Goal: Task Accomplishment & Management: Use online tool/utility

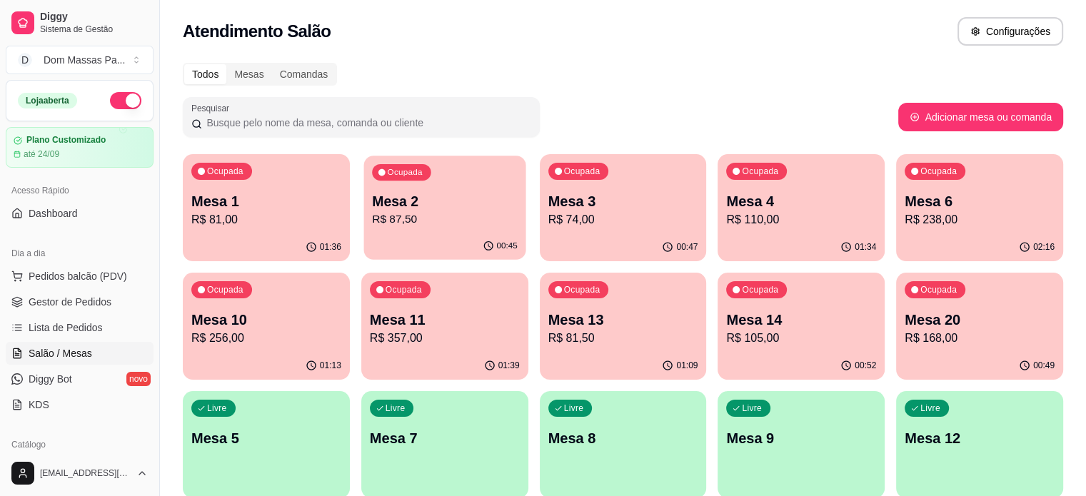
click at [403, 212] on p "R$ 87,50" at bounding box center [445, 219] width 146 height 16
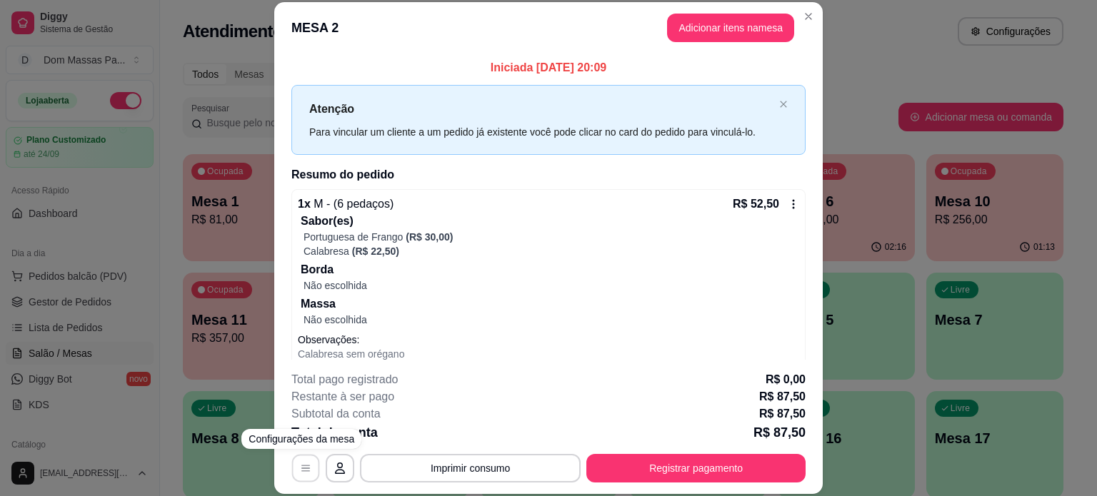
click at [303, 473] on button "button" at bounding box center [306, 468] width 28 height 28
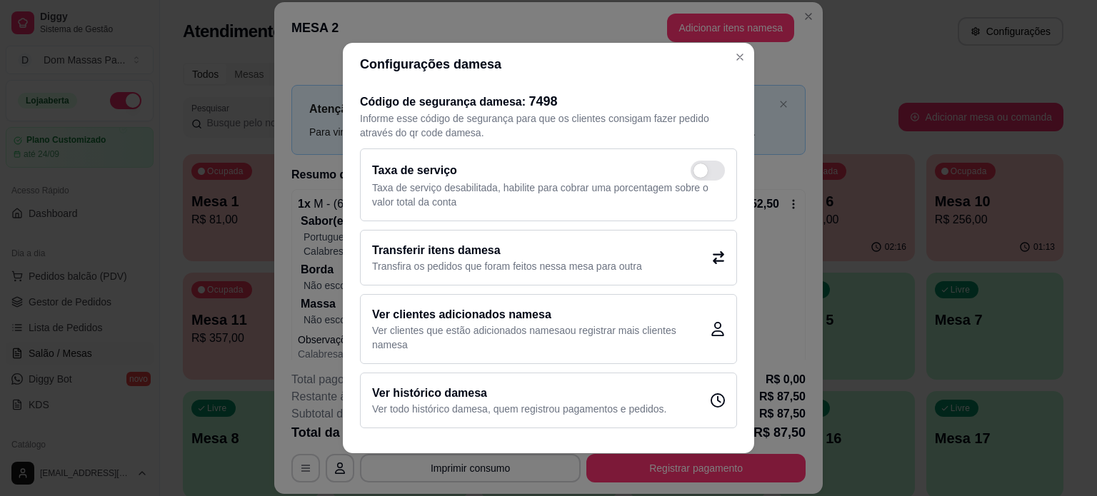
click at [694, 252] on div "Transferir itens da mesa Transfira os pedidos que foram feitos nessa mesa para …" at bounding box center [548, 258] width 377 height 56
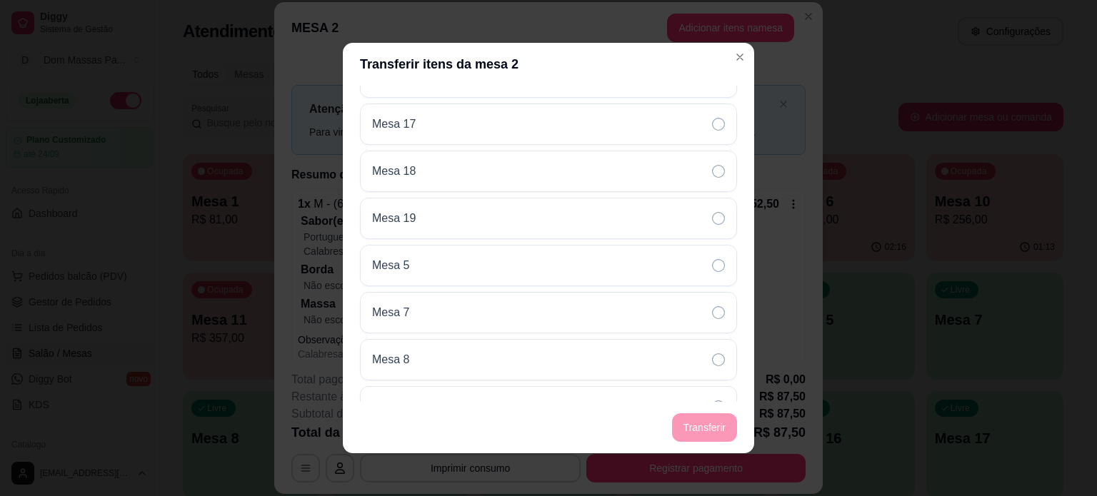
scroll to position [348, 0]
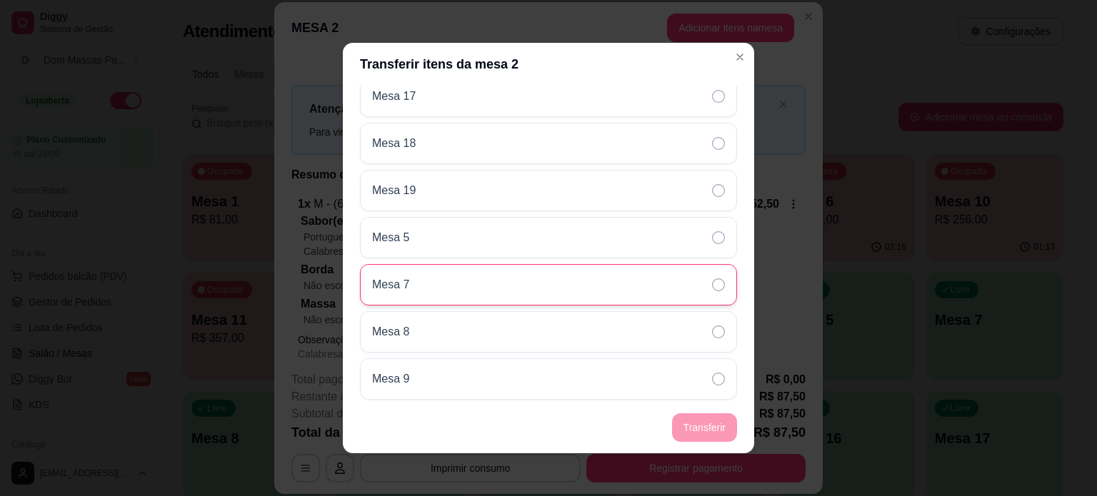
click at [372, 281] on p "Mesa 7" at bounding box center [390, 284] width 37 height 17
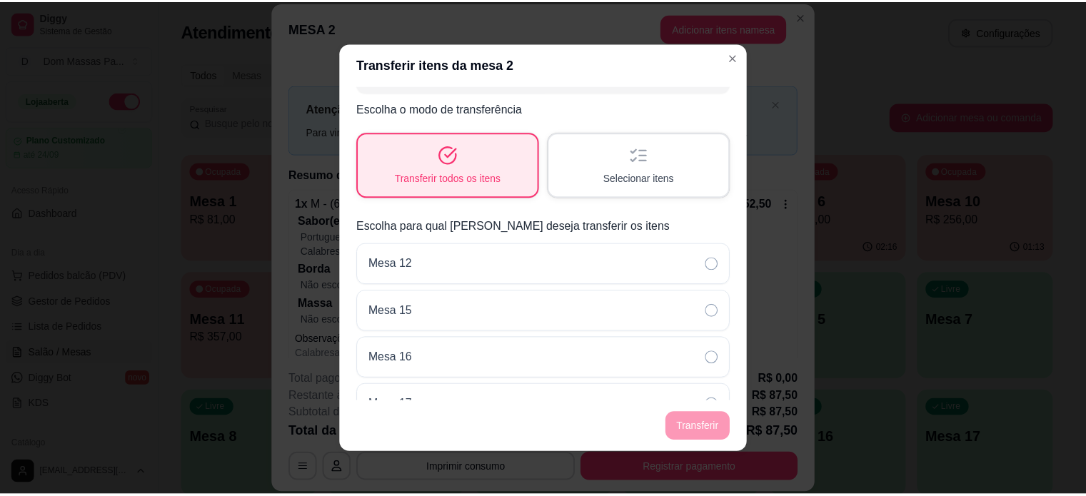
scroll to position [0, 0]
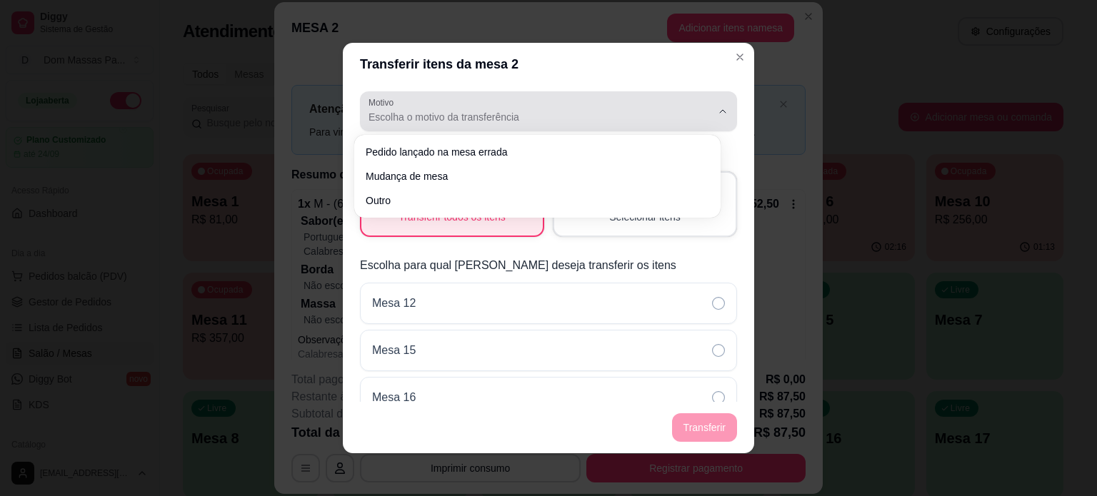
click at [408, 120] on span "Escolha o motivo da transferência" at bounding box center [539, 117] width 343 height 14
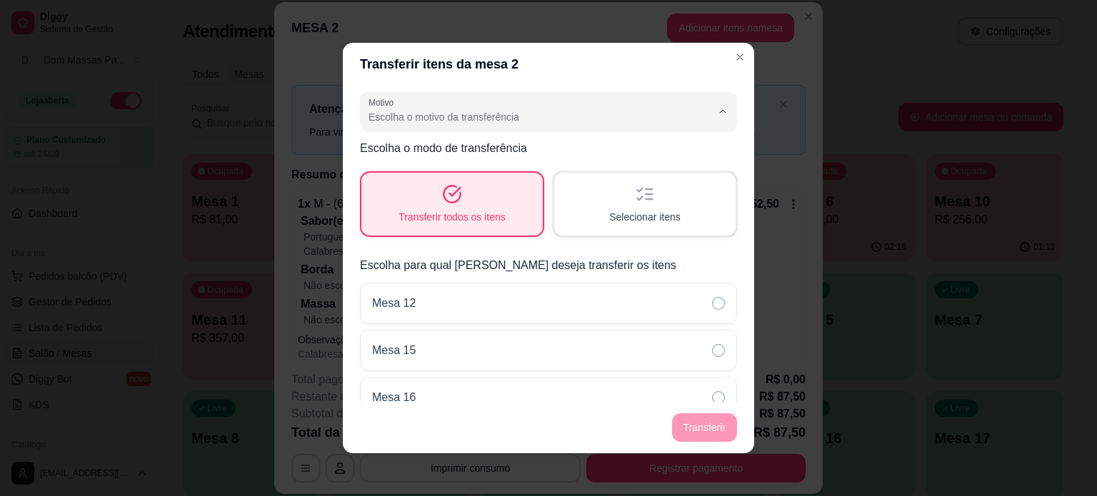
click at [431, 186] on li "Mudança de mesa" at bounding box center [537, 175] width 341 height 22
type input "TABLE_TRANSFER"
select select "TABLE_TRANSFER"
click at [695, 431] on button "Transferir" at bounding box center [705, 428] width 64 height 28
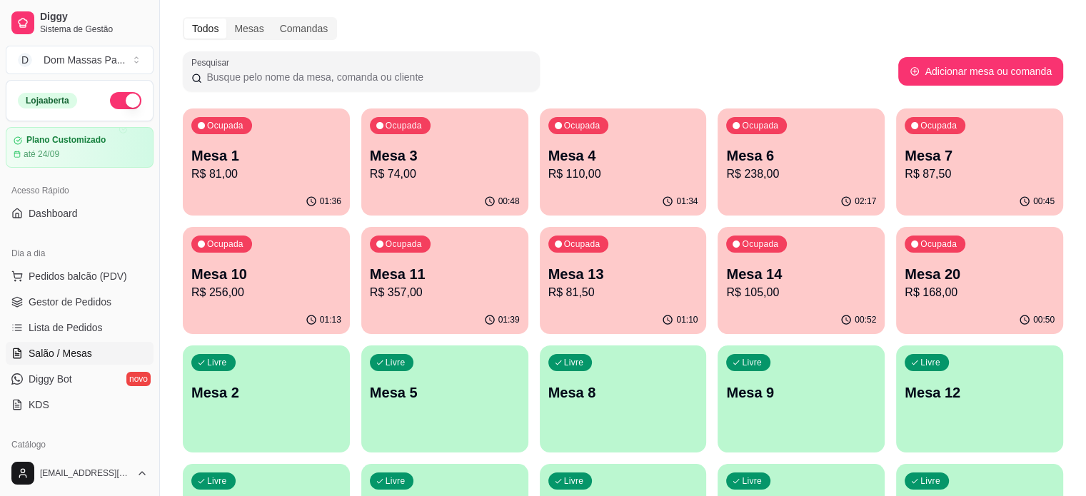
scroll to position [71, 0]
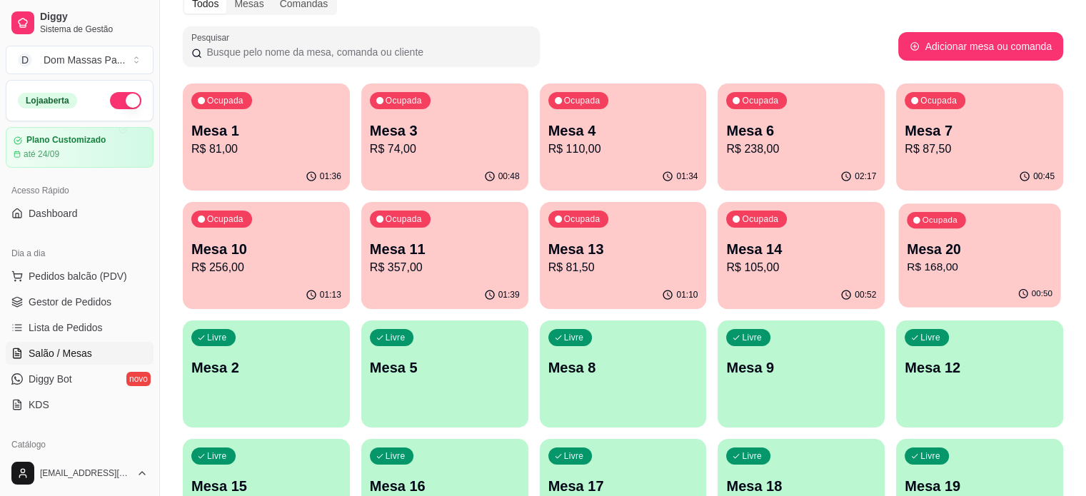
click at [907, 250] on p "Mesa 20" at bounding box center [980, 249] width 146 height 19
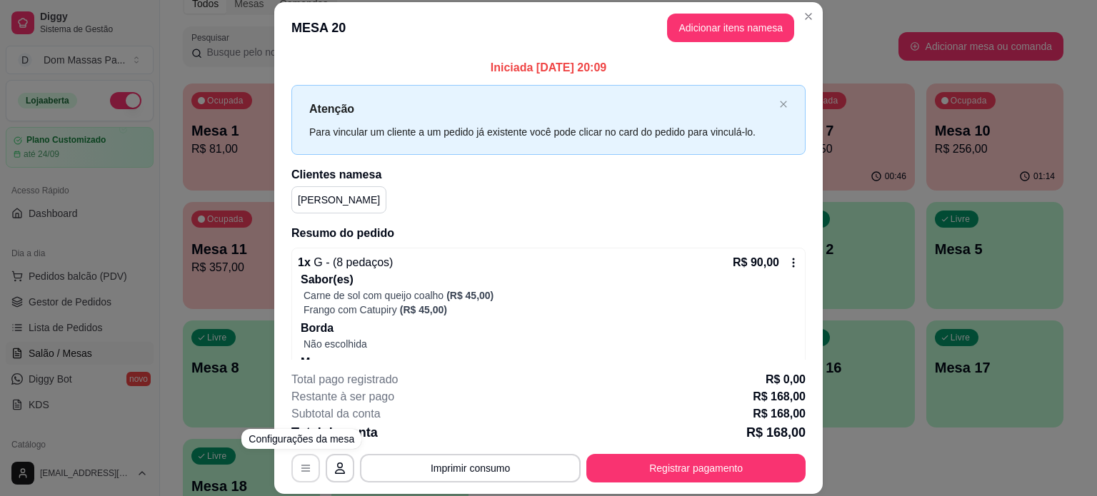
click at [303, 469] on icon "button" at bounding box center [305, 468] width 11 height 11
